Goal: Navigation & Orientation: Find specific page/section

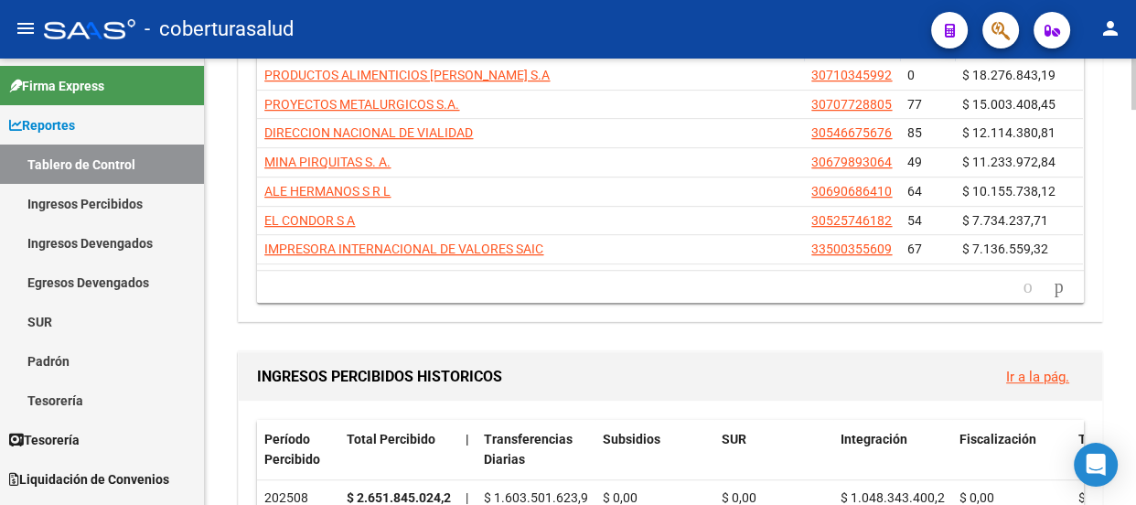
scroll to position [831, 0]
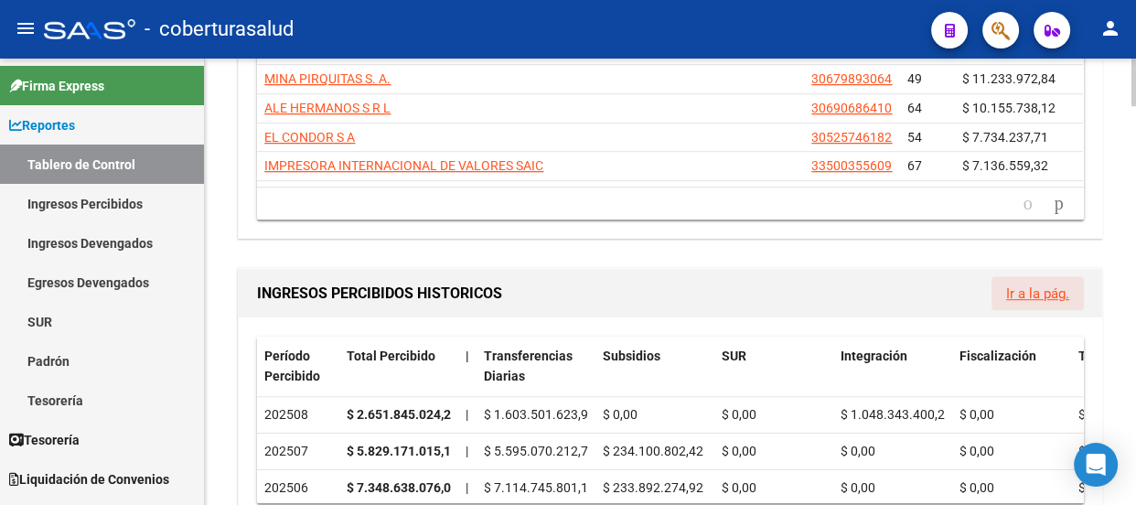
click at [1031, 291] on link "Ir a la pág." at bounding box center [1037, 293] width 63 height 16
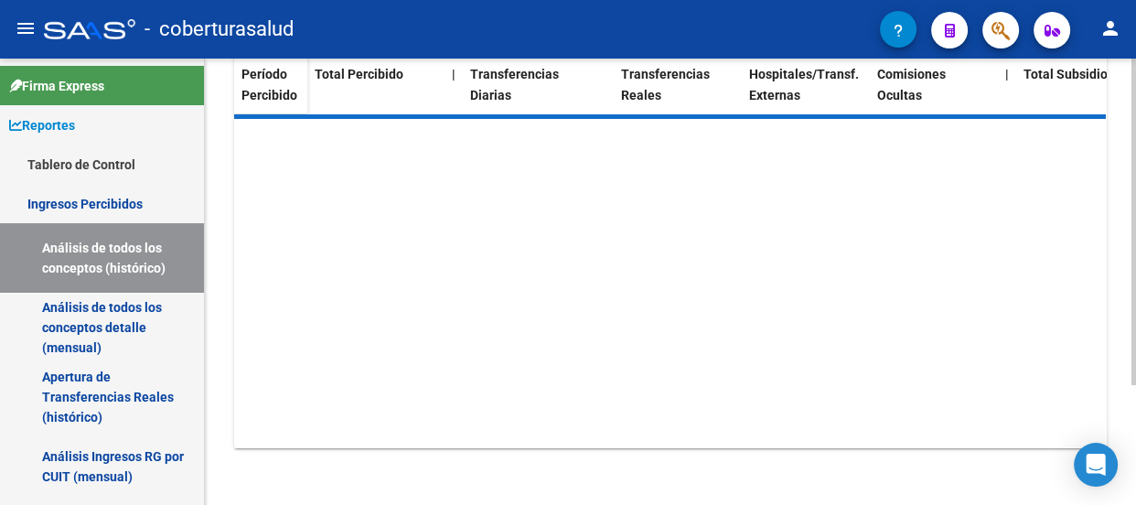
scroll to position [244, 0]
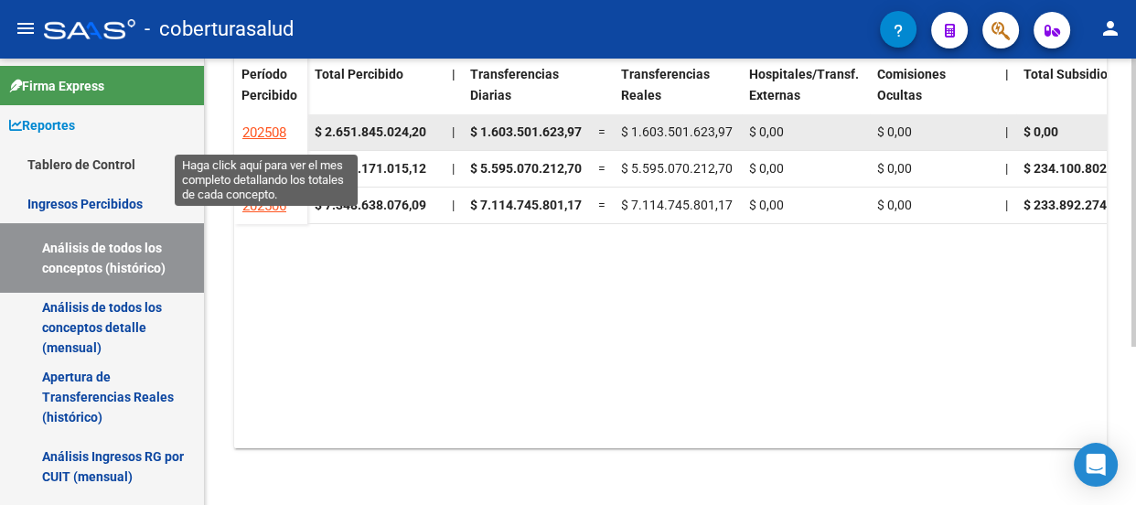
click at [262, 124] on span "202508" at bounding box center [264, 132] width 44 height 16
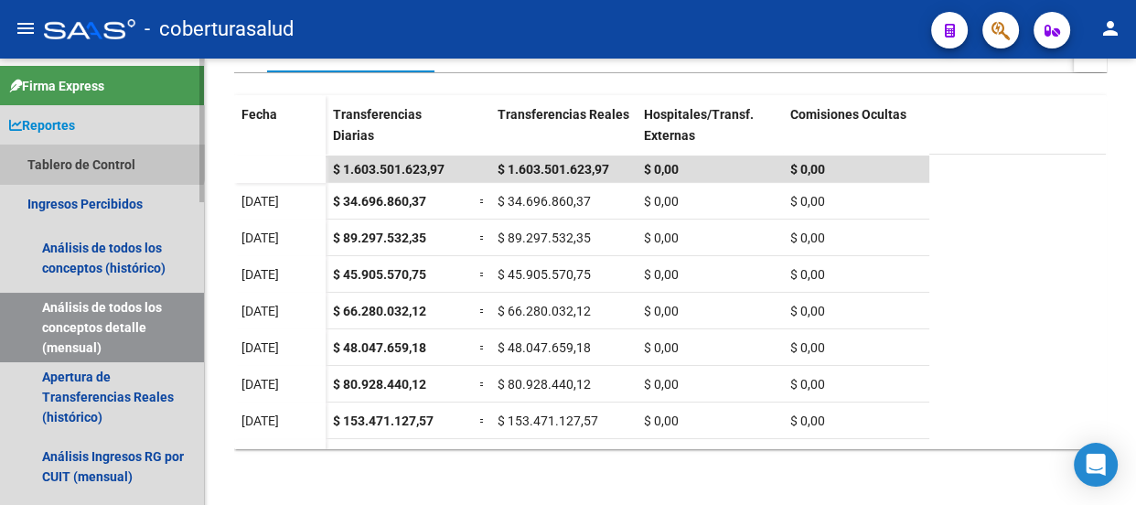
click at [51, 150] on link "Tablero de Control" at bounding box center [102, 163] width 204 height 39
